Goal: Task Accomplishment & Management: Manage account settings

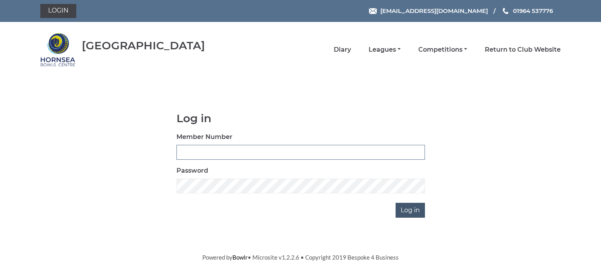
type input "0713"
click at [413, 208] on input "Log in" at bounding box center [409, 210] width 29 height 15
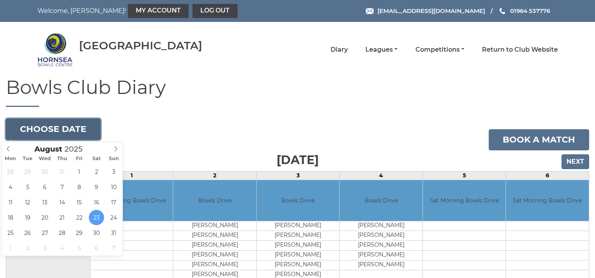
click at [81, 127] on button "Choose date" at bounding box center [53, 128] width 95 height 21
type input "[DATE]"
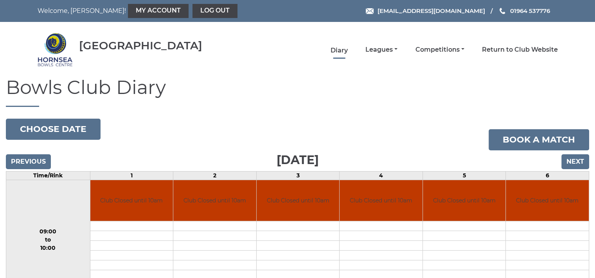
click at [340, 50] on link "Diary" at bounding box center [338, 50] width 17 height 9
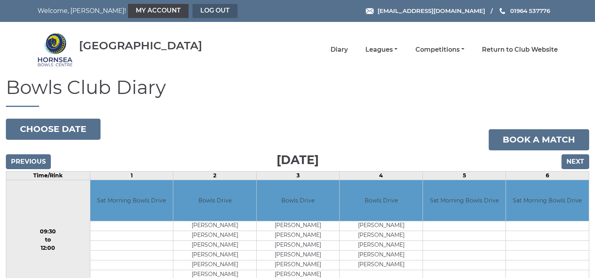
click at [192, 10] on link "Log out" at bounding box center [214, 11] width 45 height 14
